Goal: Task Accomplishment & Management: Manage account settings

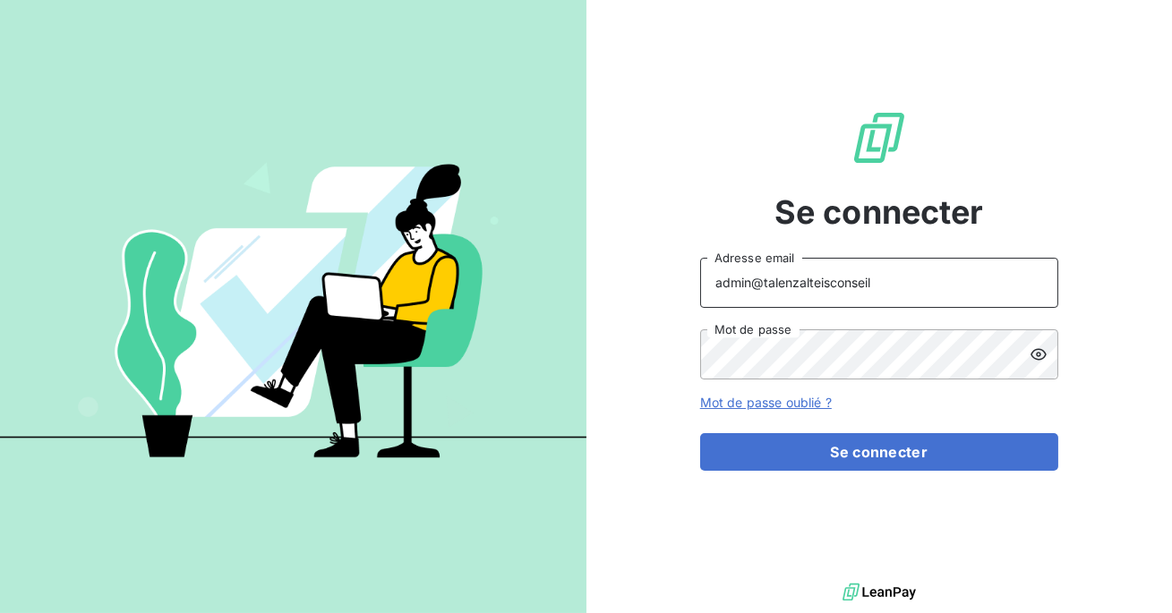
click at [860, 284] on input "admin@talenzalteisconseil" at bounding box center [879, 283] width 358 height 50
click at [700, 433] on button "Se connecter" at bounding box center [879, 452] width 358 height 38
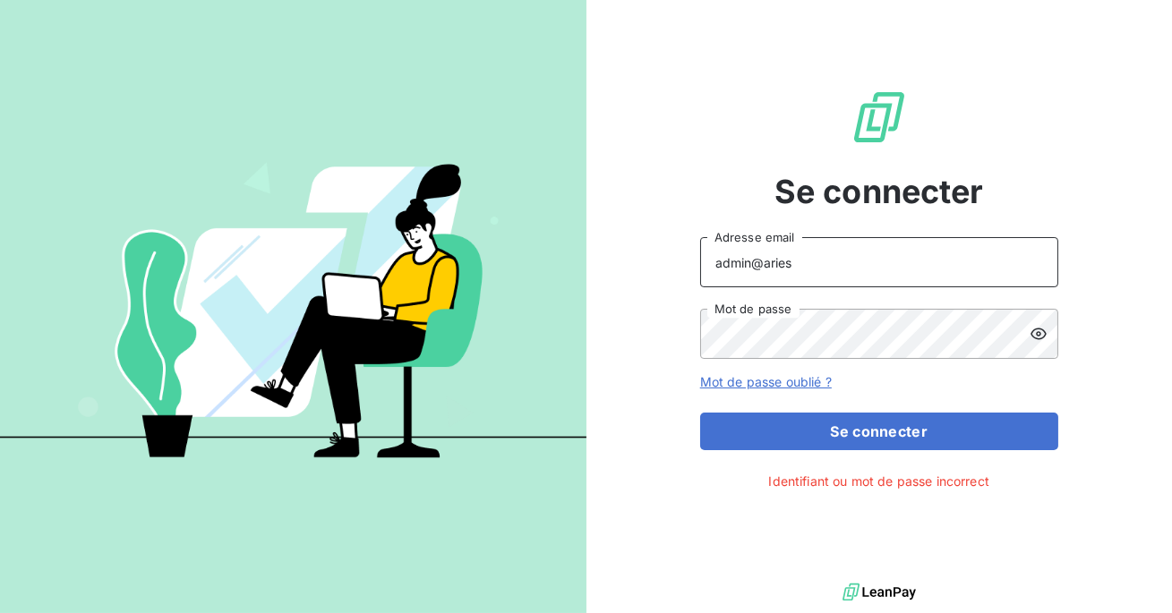
type input "admin@ariesconsultingfzco"
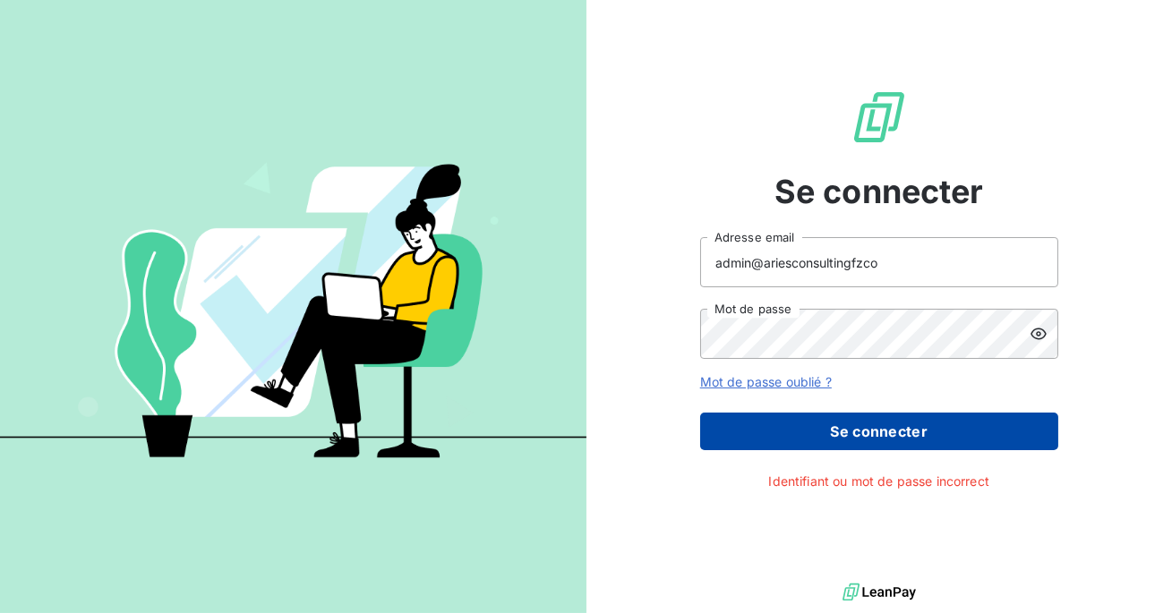
click at [867, 414] on button "Se connecter" at bounding box center [879, 432] width 358 height 38
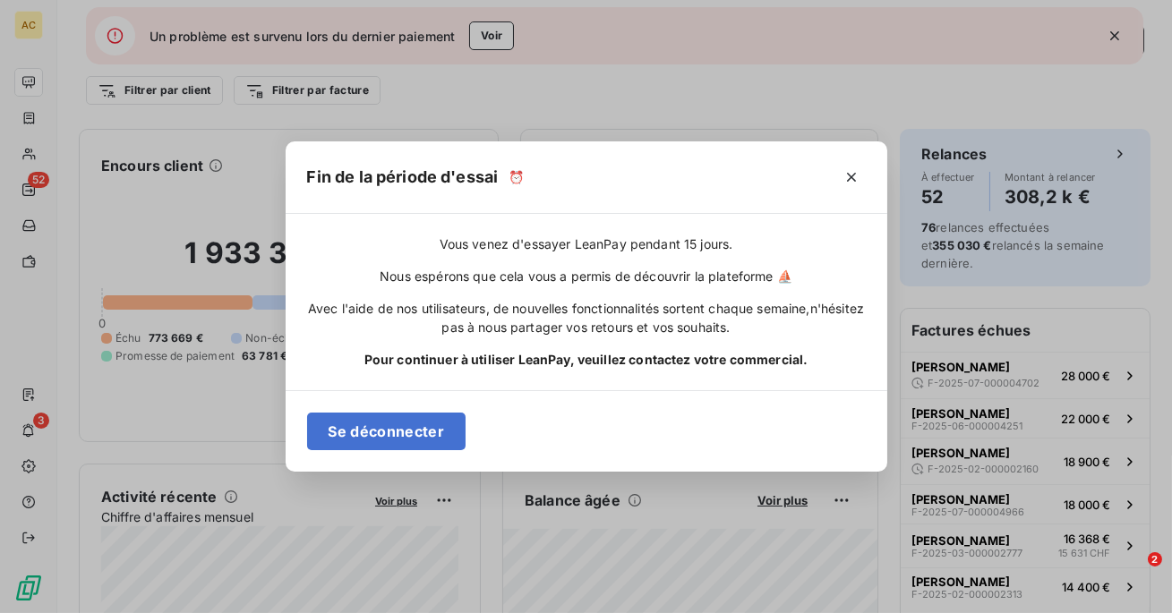
click at [22, 549] on div "Fin de la période d'essai ⏰ Vous venez d'essayer LeanPay pendant 15 jours. Nous…" at bounding box center [586, 306] width 1172 height 613
click at [33, 539] on div "Fin de la période d'essai ⏰ Vous venez d'essayer LeanPay pendant 15 jours. Nous…" at bounding box center [586, 306] width 1172 height 613
click at [849, 170] on icon "button" at bounding box center [851, 177] width 18 height 18
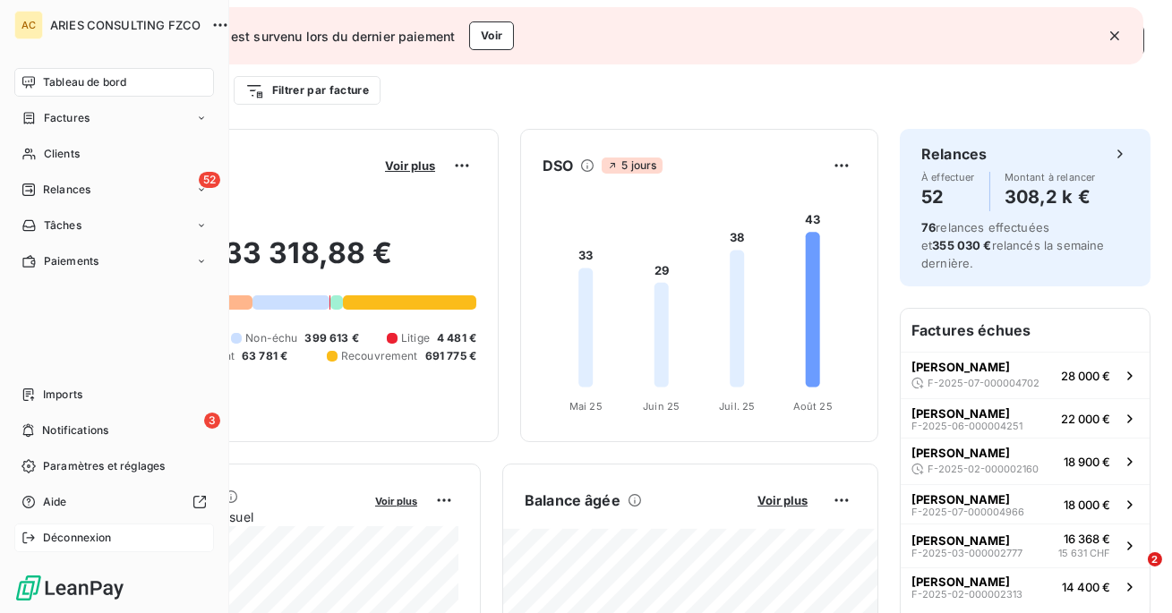
click at [36, 529] on div "Déconnexion" at bounding box center [114, 538] width 200 height 29
